Goal: Information Seeking & Learning: Learn about a topic

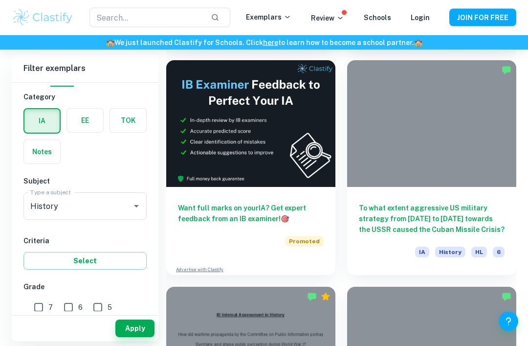
scroll to position [497, 0]
click at [304, 154] on img at bounding box center [250, 123] width 169 height 127
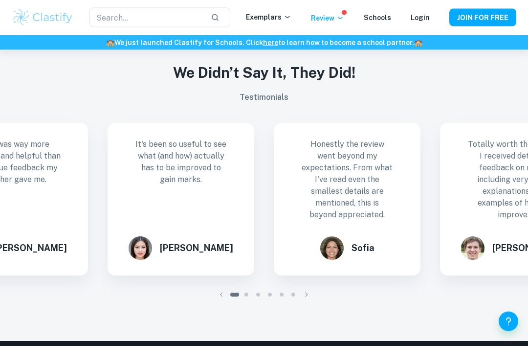
scroll to position [884, 0]
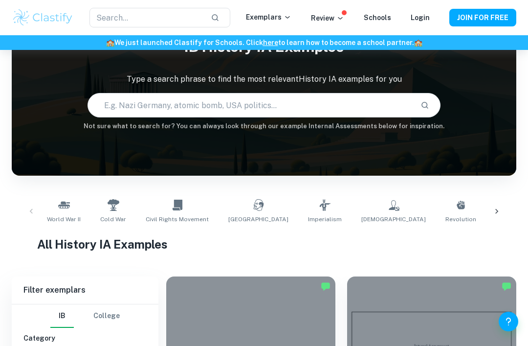
scroll to position [38, 0]
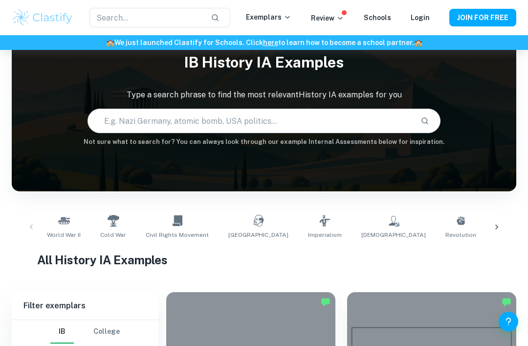
click at [370, 113] on input "text" at bounding box center [250, 120] width 325 height 27
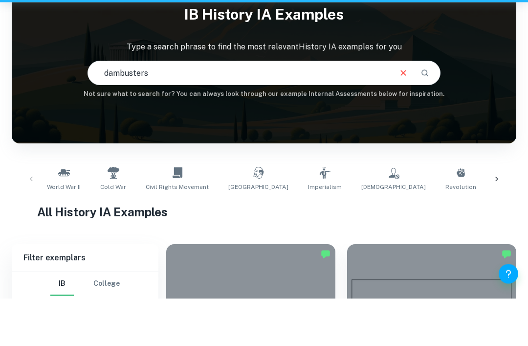
type input "dambusters"
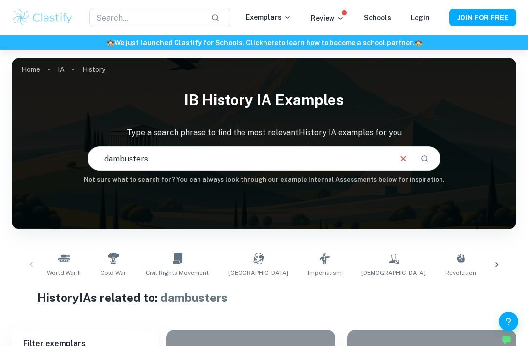
click at [331, 161] on input "dambusters" at bounding box center [239, 158] width 302 height 27
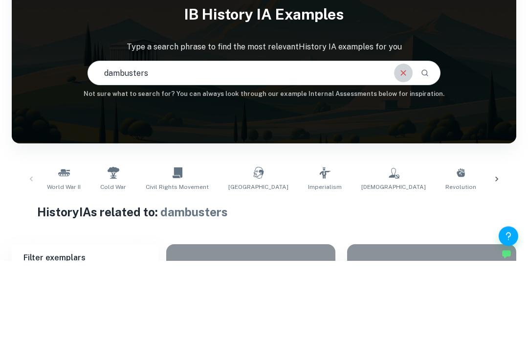
click at [410, 149] on button "Clear" at bounding box center [403, 158] width 19 height 19
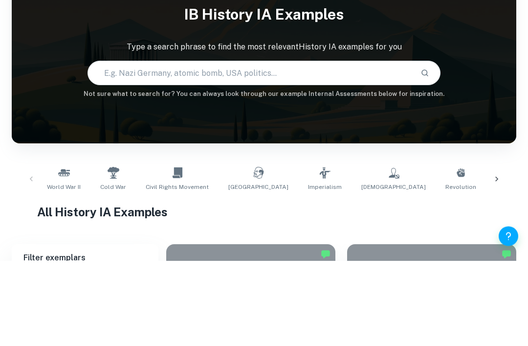
click at [408, 145] on input "text" at bounding box center [250, 158] width 325 height 27
type input "bouncing bomb"
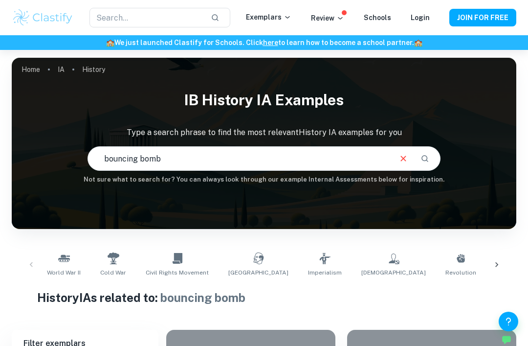
click at [402, 159] on icon "Clear" at bounding box center [403, 158] width 11 height 11
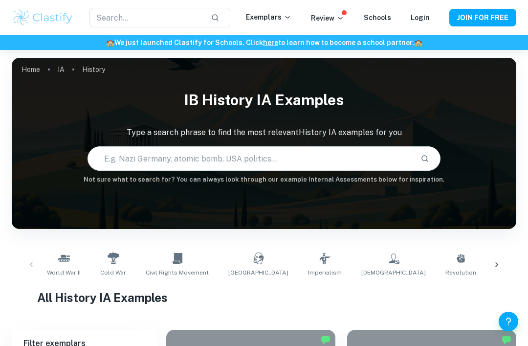
click at [360, 162] on input "text" at bounding box center [250, 158] width 325 height 27
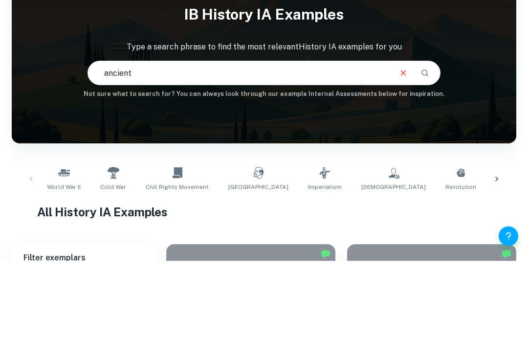
scroll to position [86, 0]
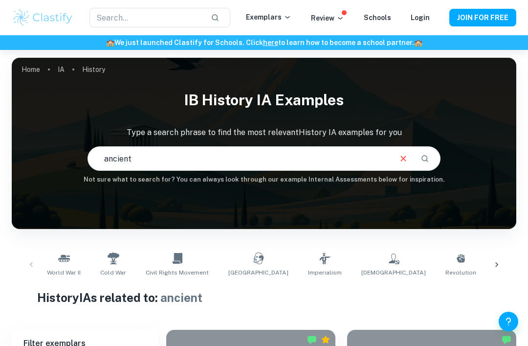
click at [266, 160] on input "ancient" at bounding box center [239, 158] width 302 height 27
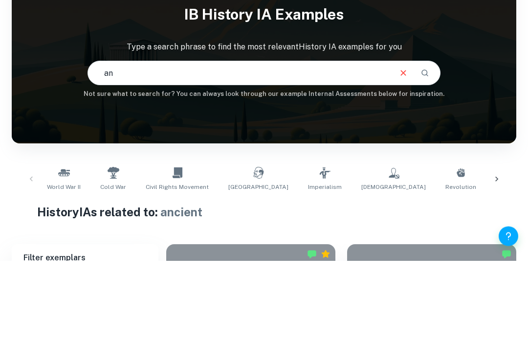
type input "a"
type input "[GEOGRAPHIC_DATA]"
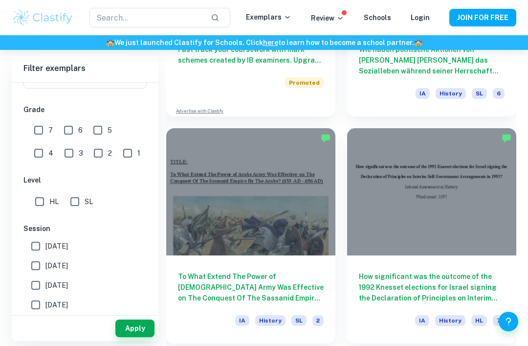
scroll to position [1064, 0]
